Goal: Transaction & Acquisition: Purchase product/service

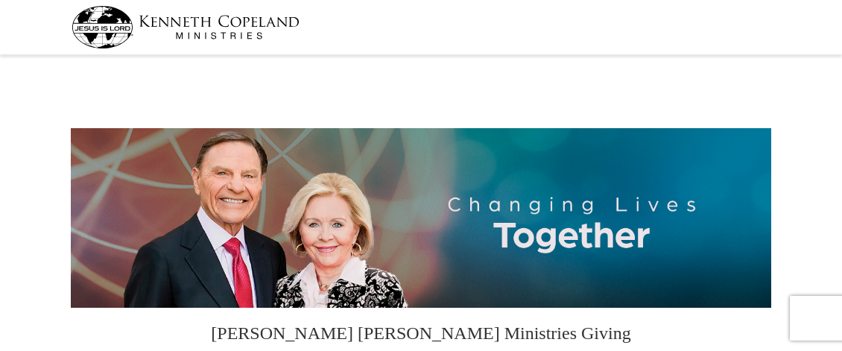
select select "NY"
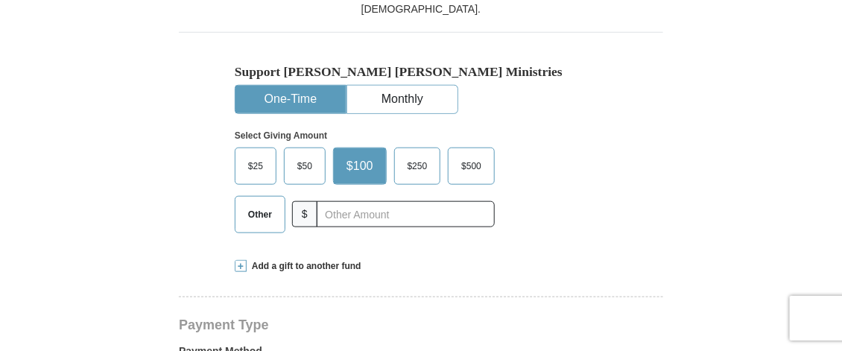
click at [273, 221] on span "Other" at bounding box center [260, 214] width 39 height 22
click at [0, 0] on input "Other" at bounding box center [0, 0] width 0 height 0
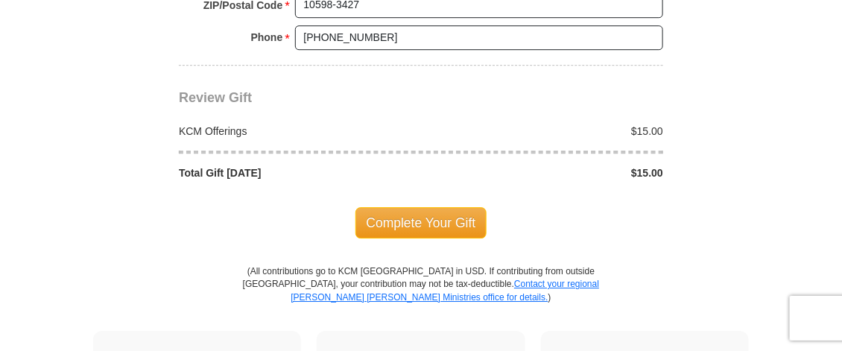
scroll to position [1297, 0]
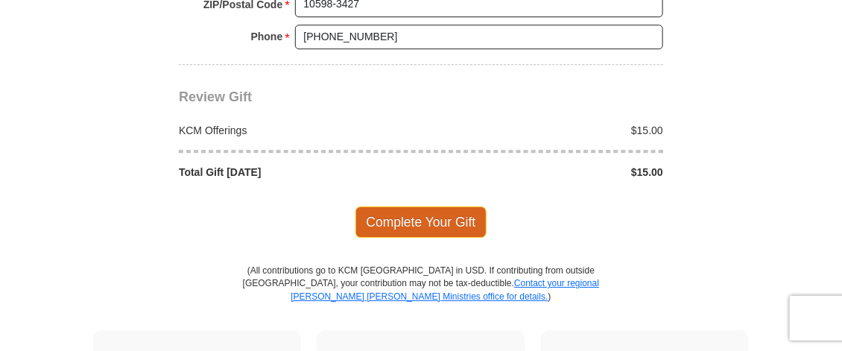
type input "15.00"
click at [434, 210] on span "Complete Your Gift" at bounding box center [421, 221] width 132 height 31
